Goal: Task Accomplishment & Management: Use online tool/utility

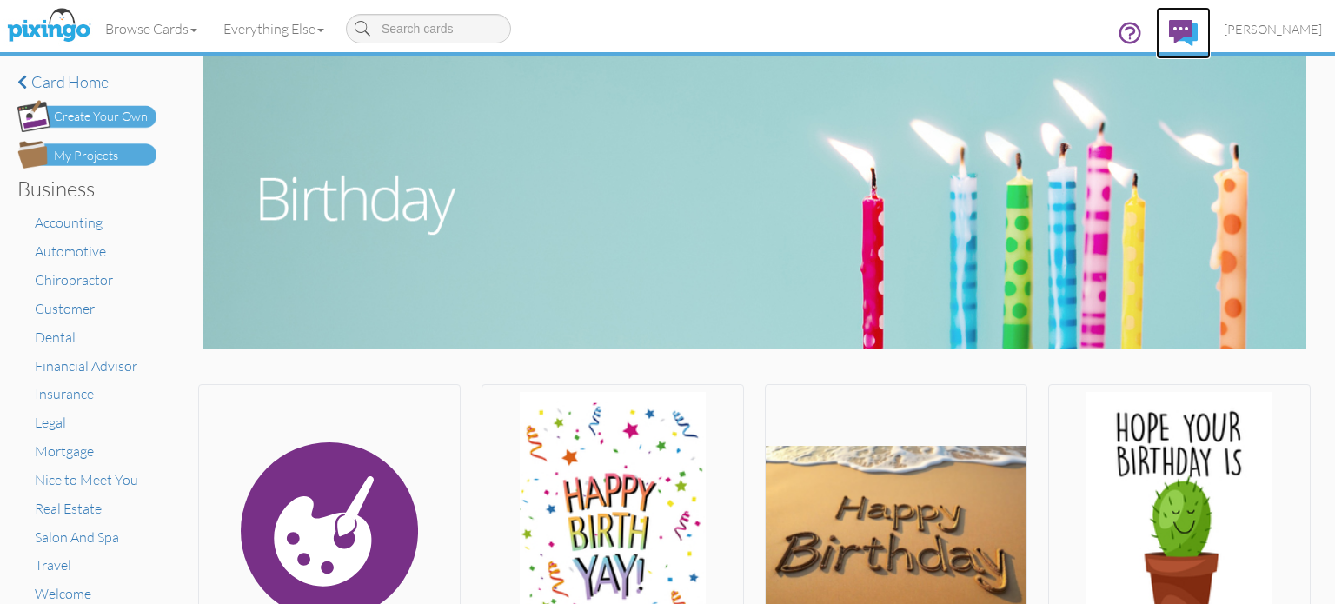
click at [1197, 38] on img at bounding box center [1183, 33] width 29 height 26
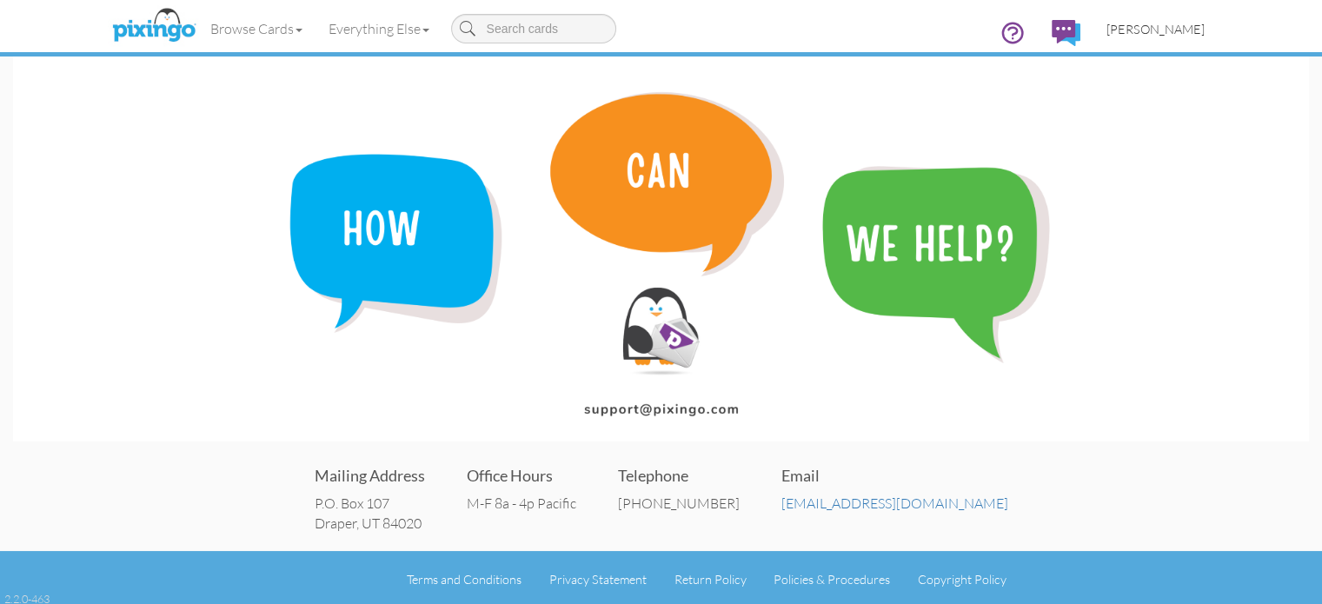
click at [1204, 22] on span "[PERSON_NAME]" at bounding box center [1155, 29] width 98 height 15
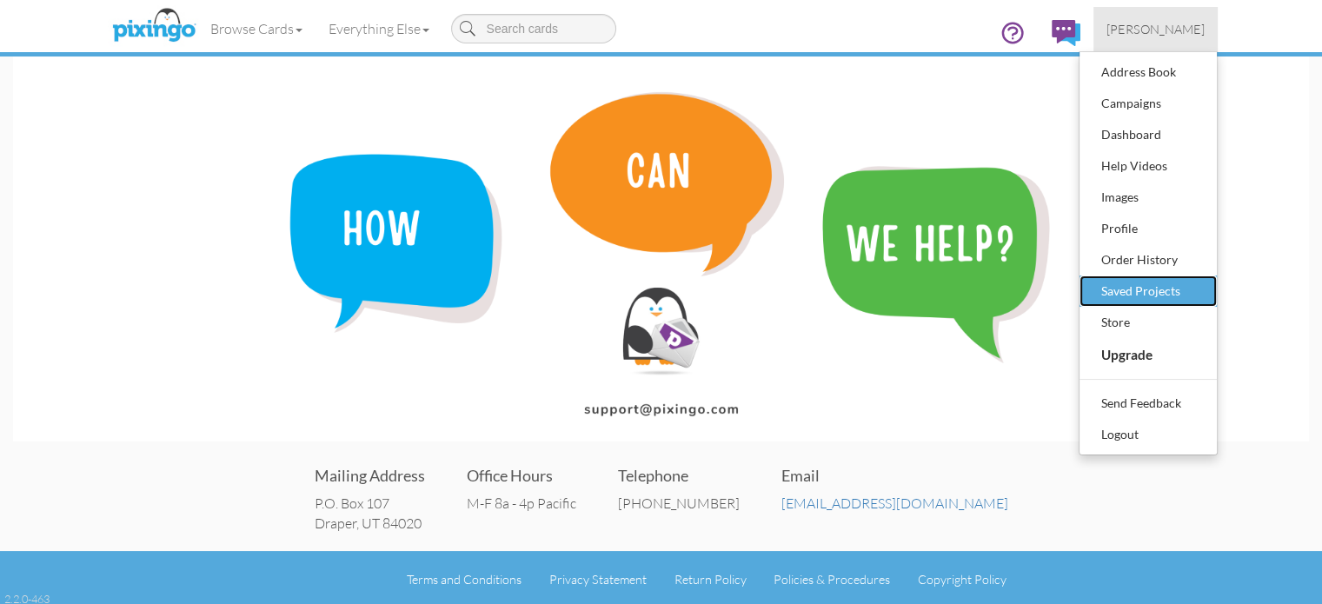
click at [1199, 297] on div "Saved Projects" at bounding box center [1147, 291] width 103 height 26
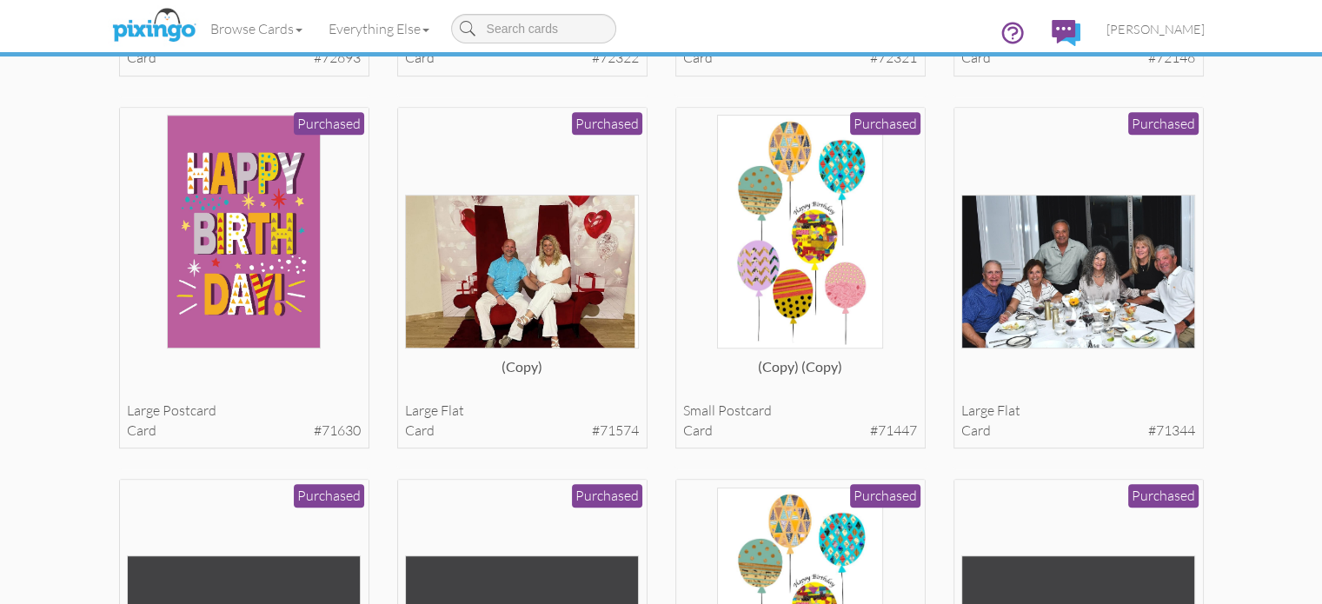
scroll to position [807, 0]
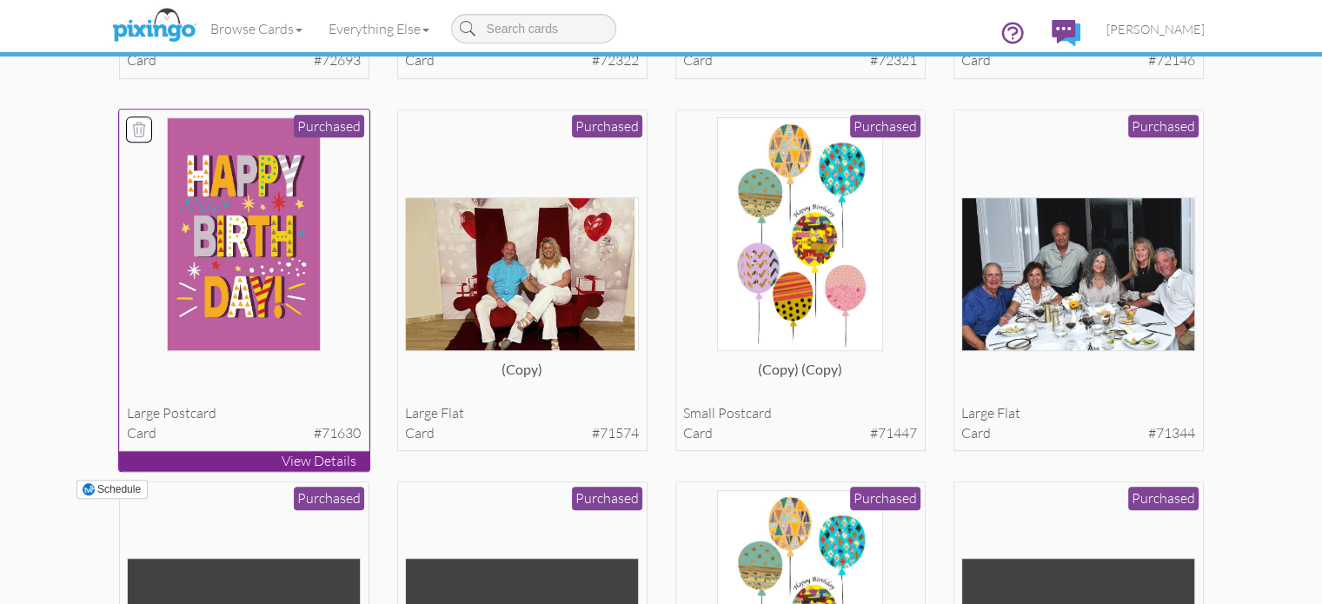
click at [167, 351] on img at bounding box center [244, 234] width 154 height 234
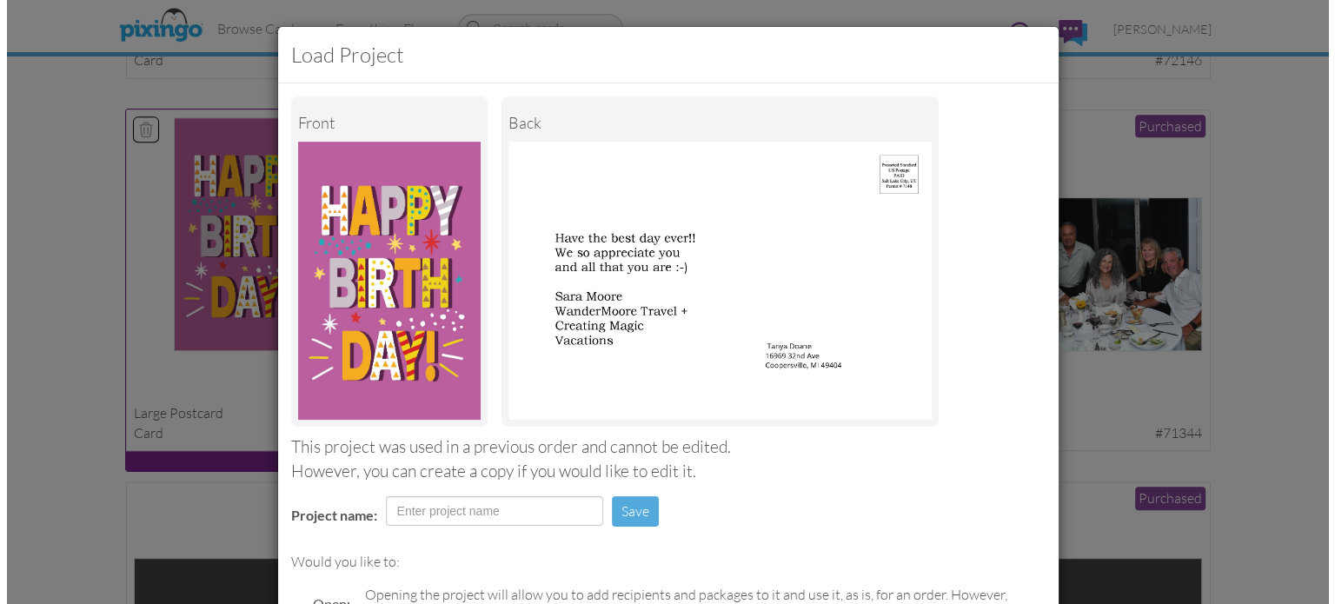
scroll to position [811, 0]
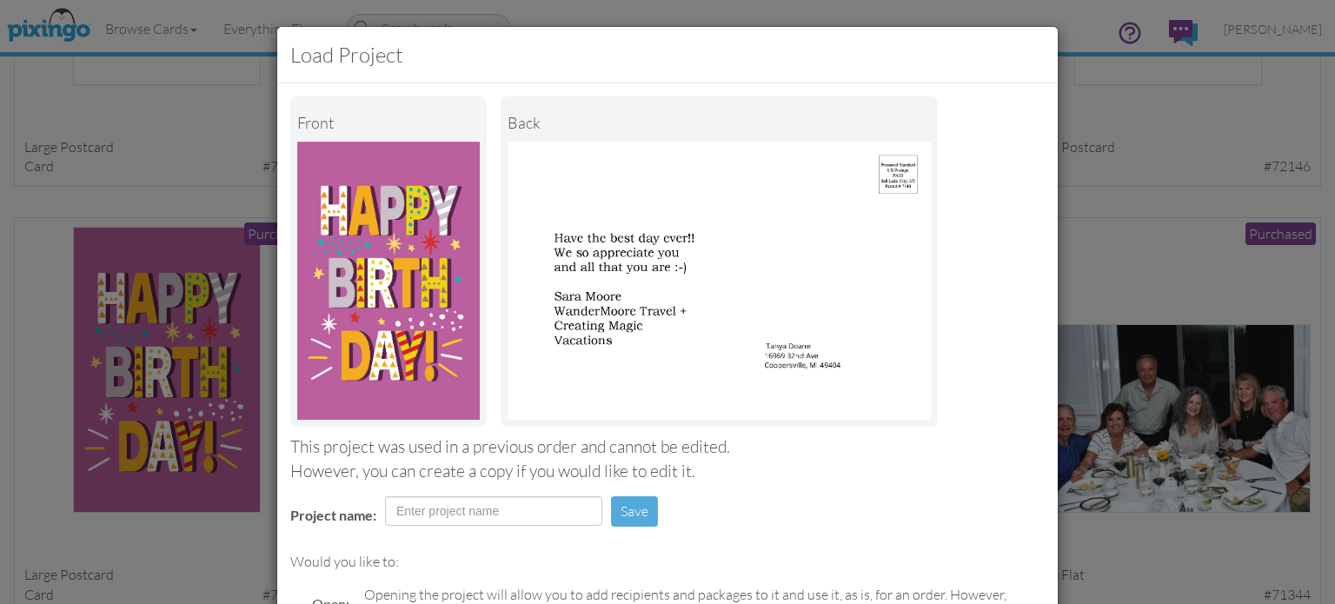
click at [162, 170] on div "Load Project Front back This project was used in a previous order and cannot be…" at bounding box center [667, 302] width 1335 height 604
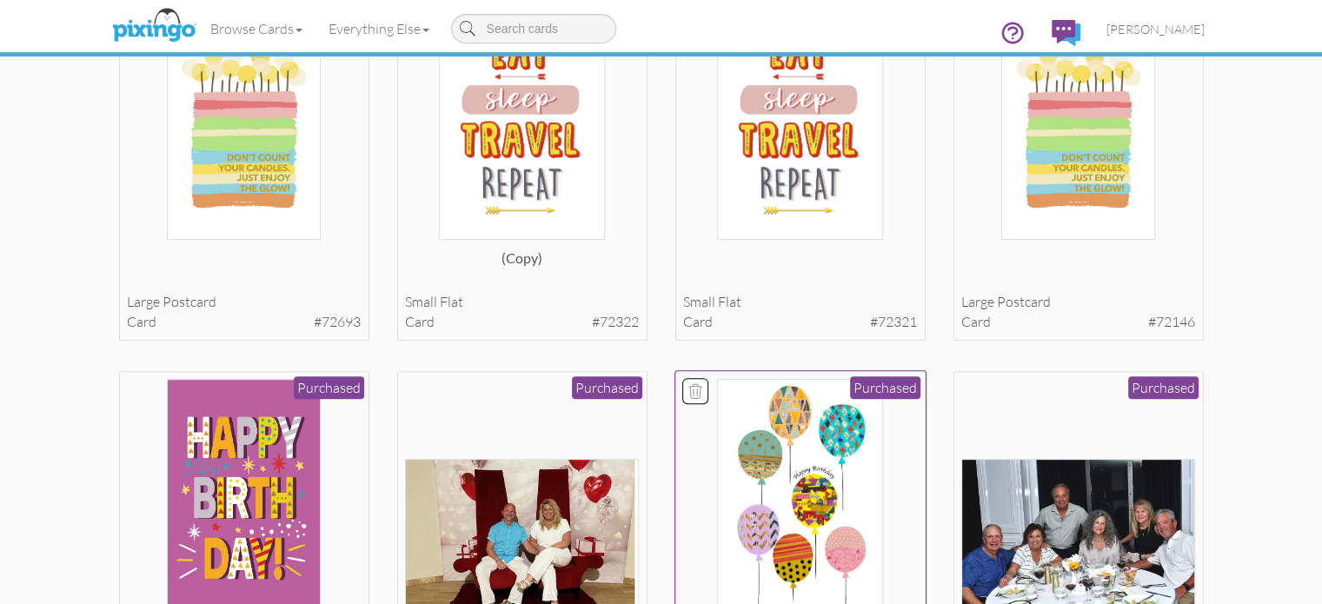
scroll to position [987, 0]
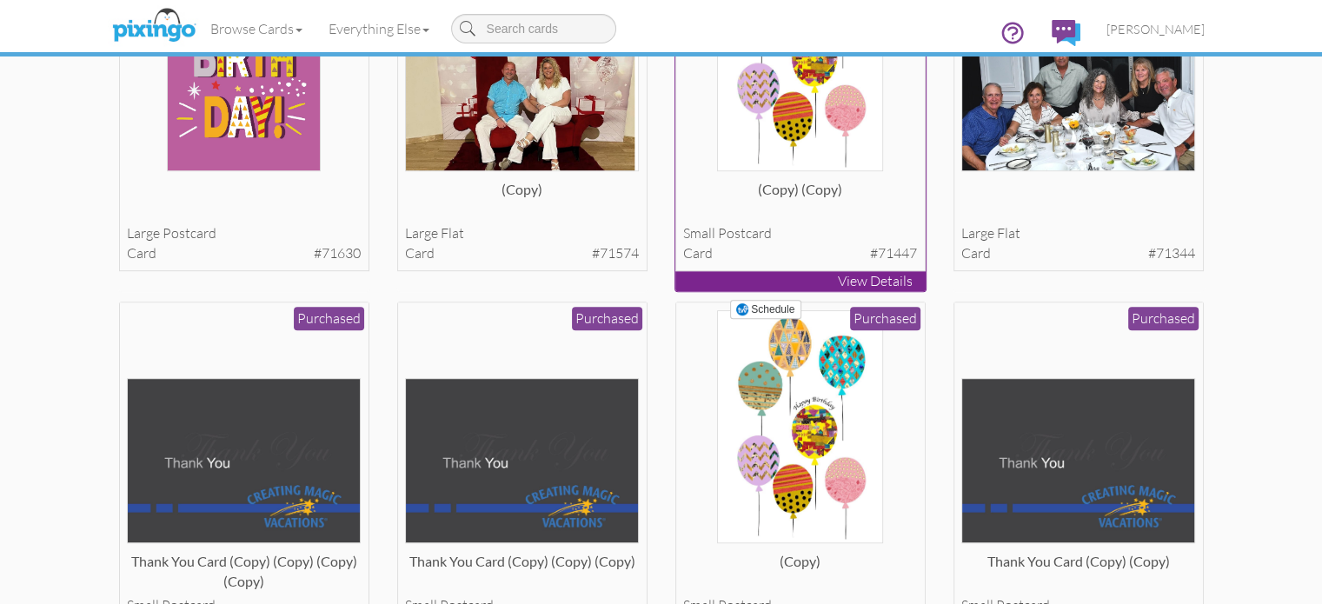
click at [845, 171] on img at bounding box center [800, 54] width 166 height 234
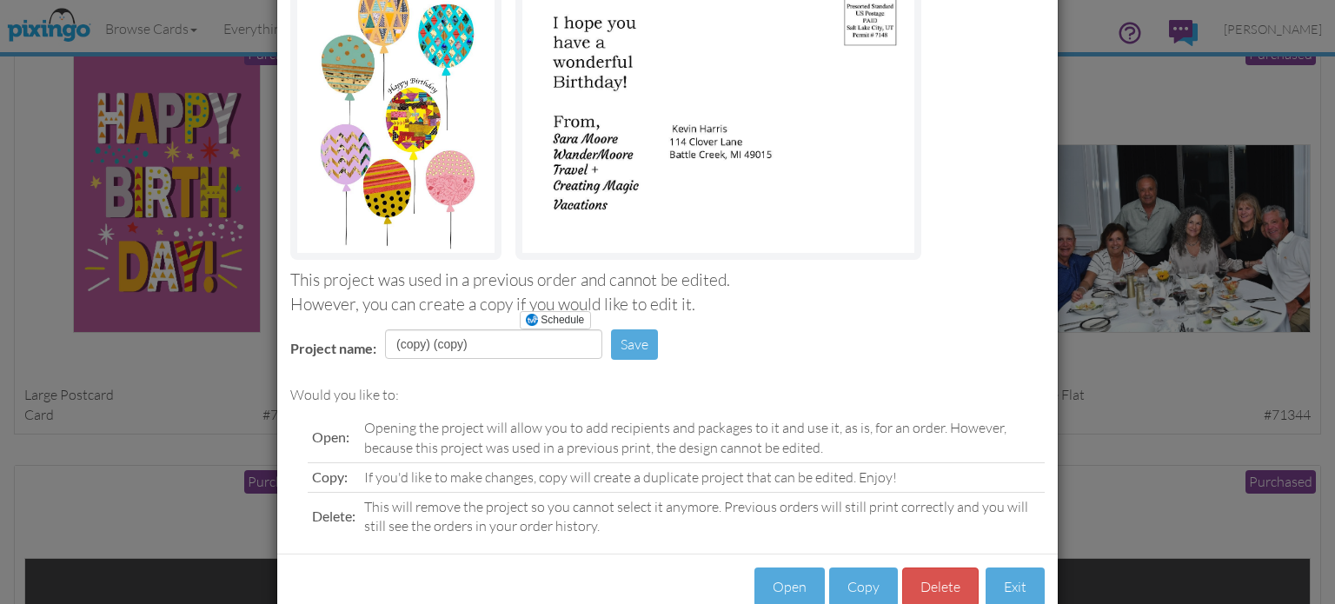
scroll to position [208, 0]
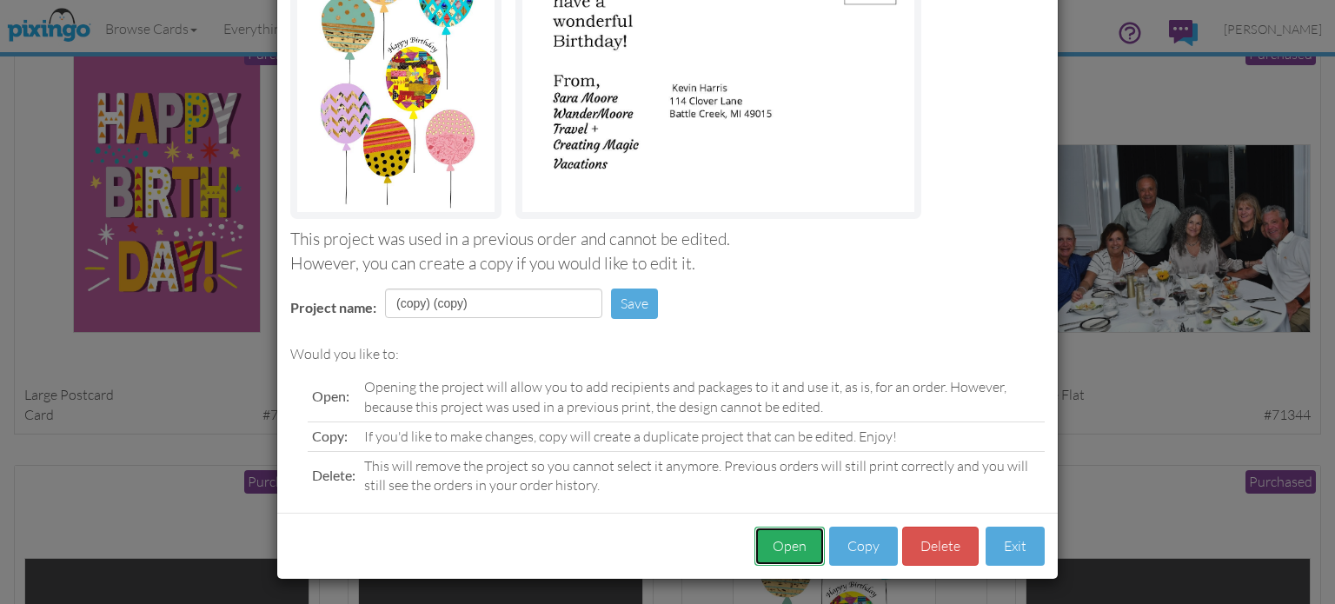
click at [779, 549] on button "Open" at bounding box center [789, 546] width 70 height 39
